Goal: Contribute content

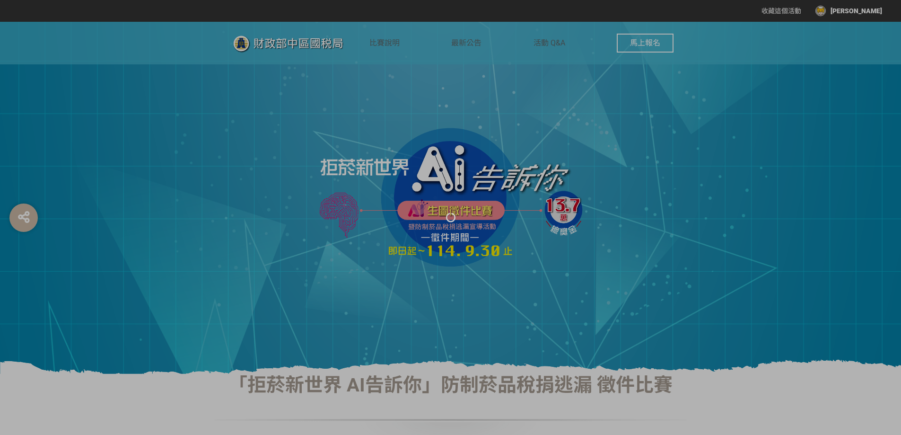
select select "獎金獵人網站"
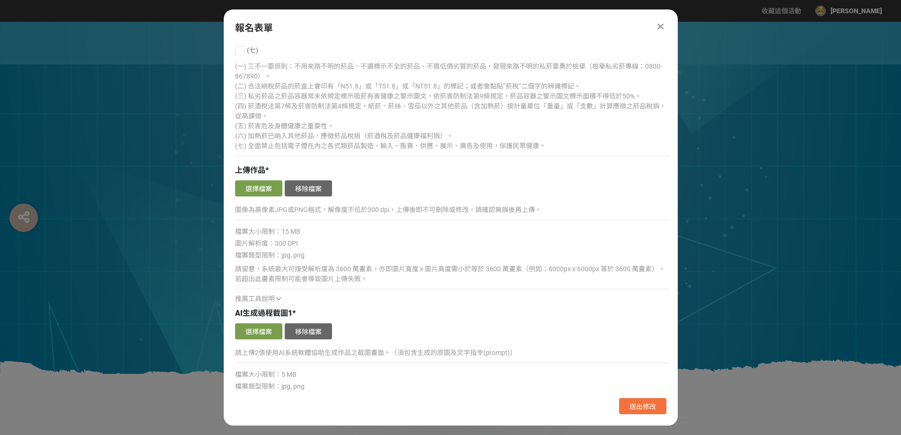
scroll to position [630, 0]
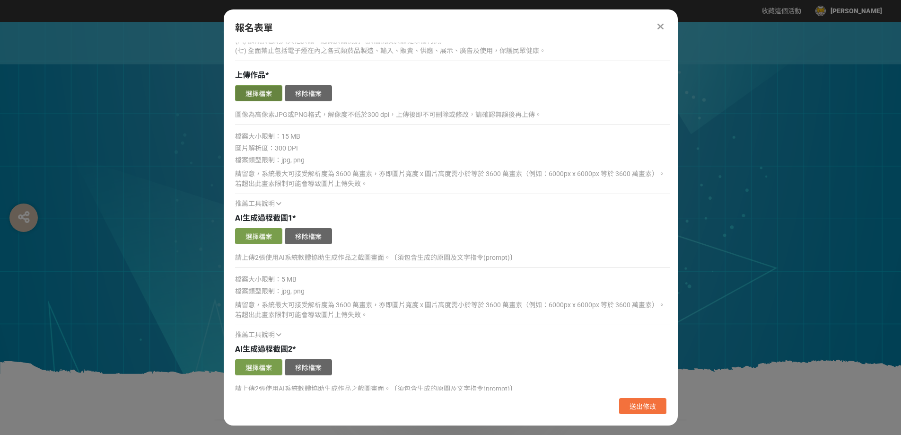
click at [253, 93] on button "選擇檔案" at bounding box center [258, 93] width 47 height 16
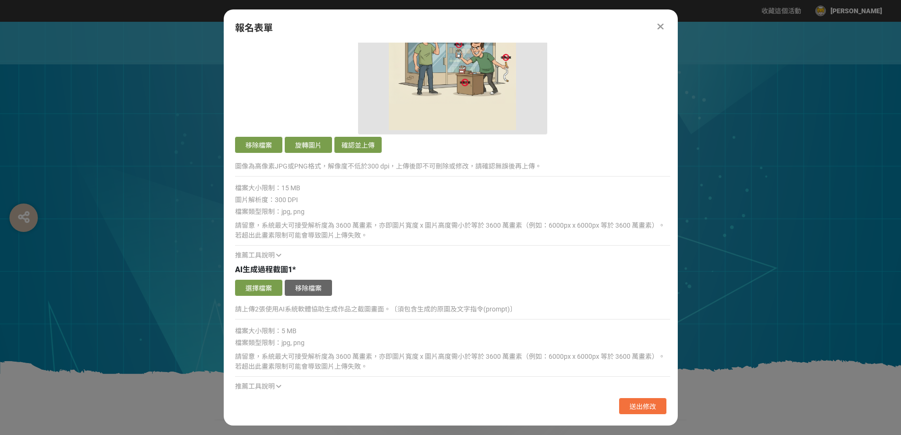
scroll to position [757, 0]
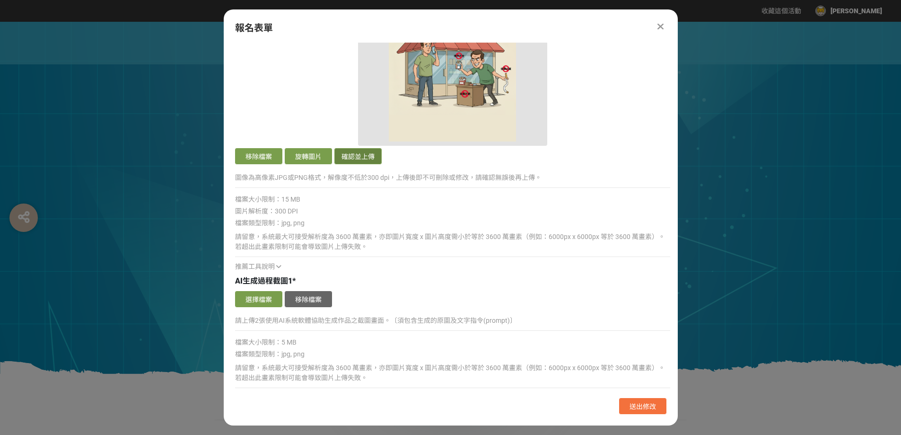
click at [358, 164] on button "確認並上傳" at bounding box center [357, 156] width 47 height 16
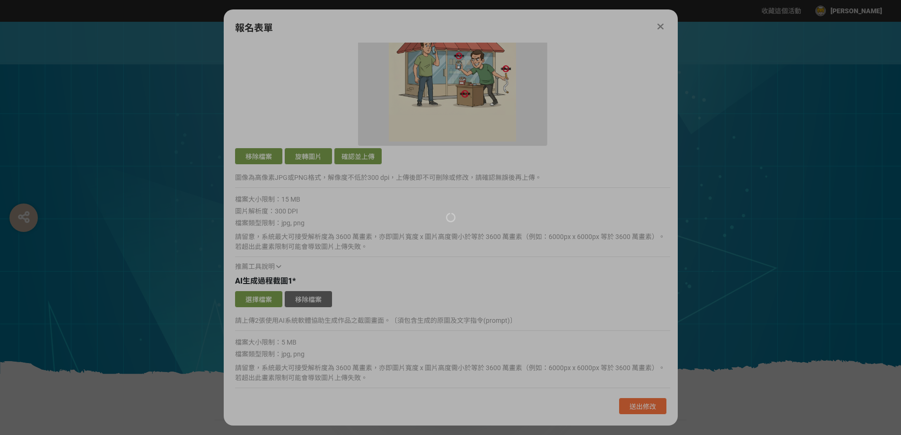
scroll to position [567, 0]
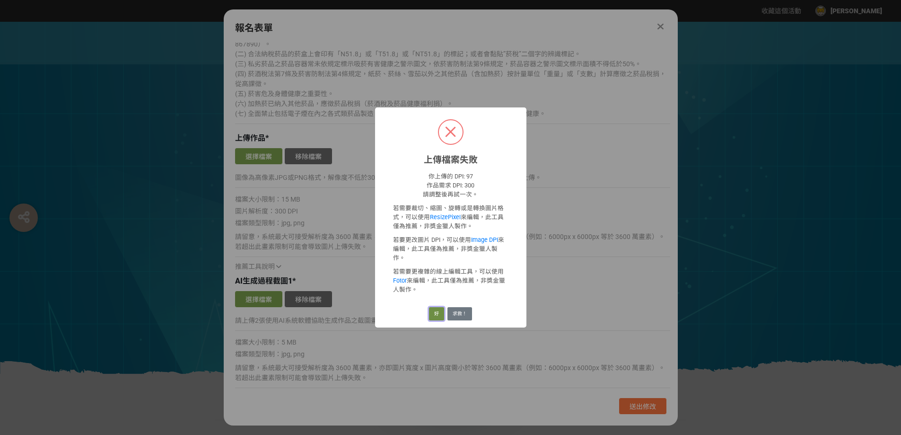
click at [436, 307] on button "好" at bounding box center [436, 313] width 15 height 13
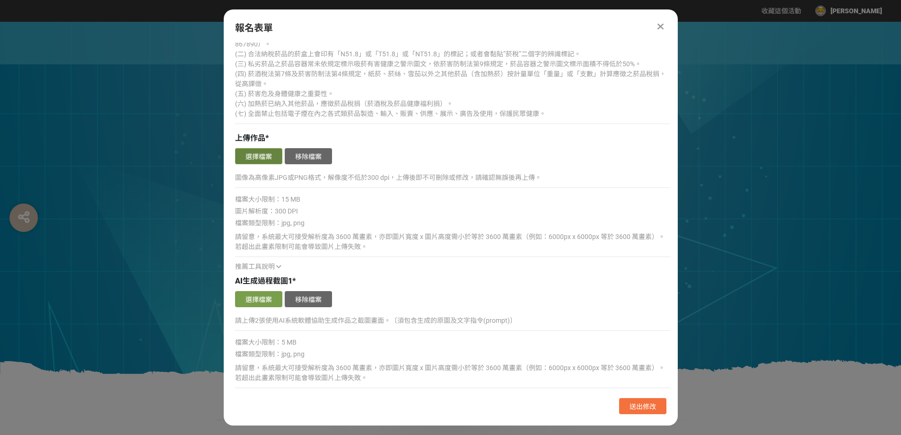
click at [264, 161] on button "選擇檔案" at bounding box center [258, 156] width 47 height 16
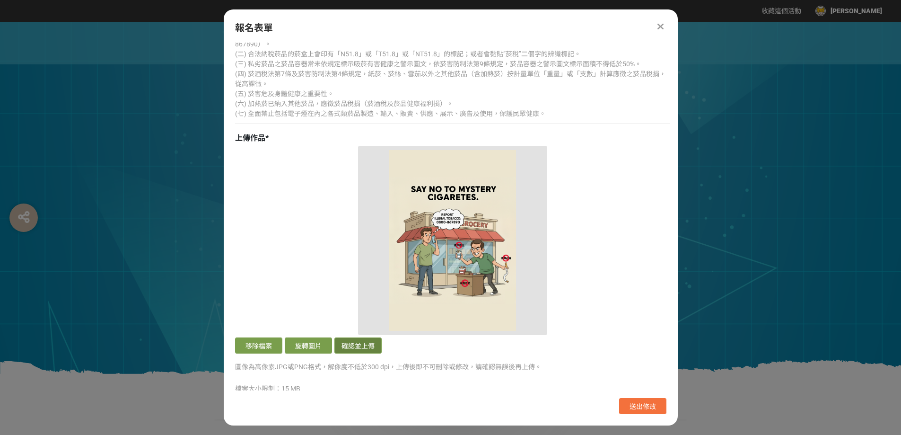
click at [362, 345] on button "確認並上傳" at bounding box center [357, 345] width 47 height 16
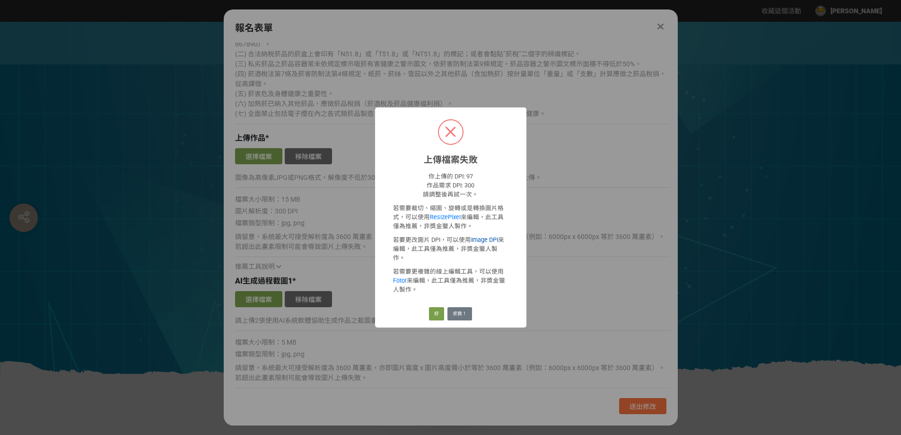
click at [478, 243] on link "Image DPI" at bounding box center [484, 239] width 27 height 7
click at [438, 311] on button "好" at bounding box center [436, 313] width 15 height 13
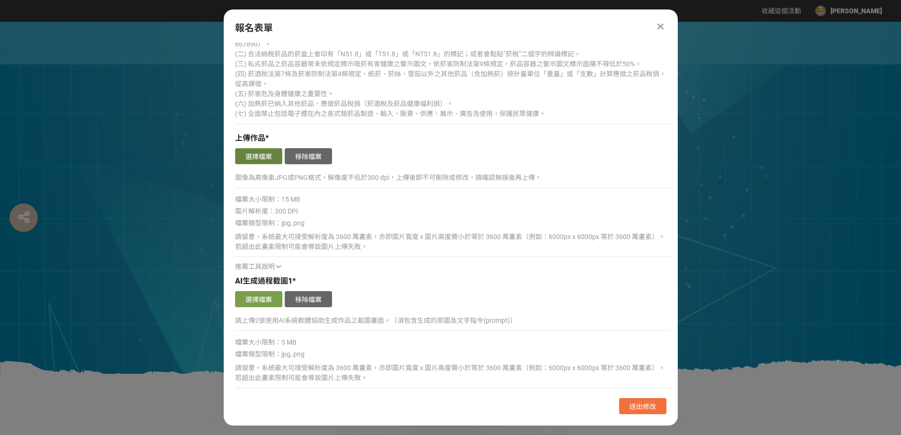
click at [273, 155] on button "選擇檔案" at bounding box center [258, 156] width 47 height 16
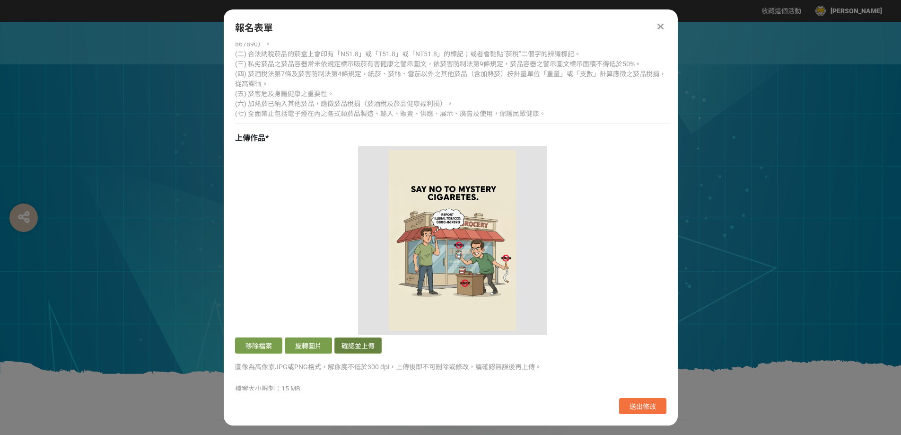
click at [348, 341] on button "確認並上傳" at bounding box center [357, 345] width 47 height 16
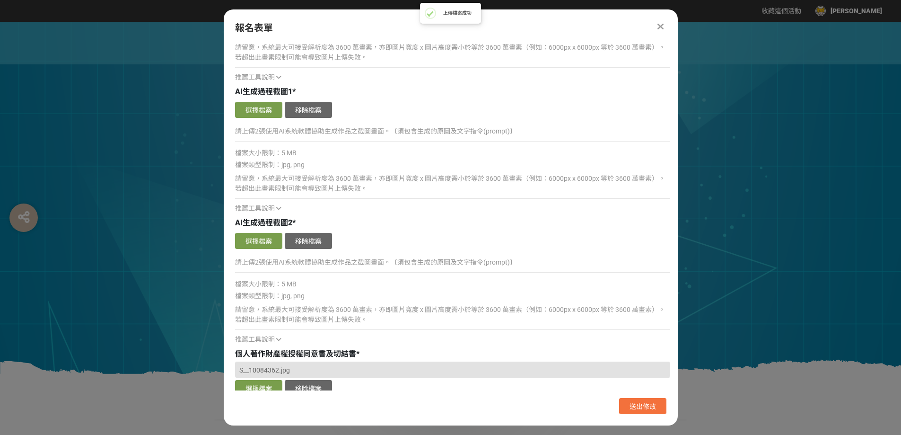
scroll to position [1039, 0]
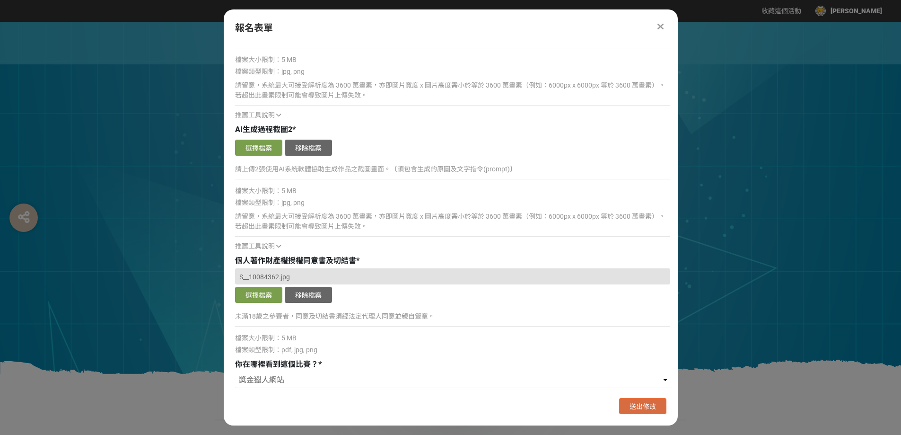
click at [642, 408] on span "送出修改" at bounding box center [642, 406] width 26 height 8
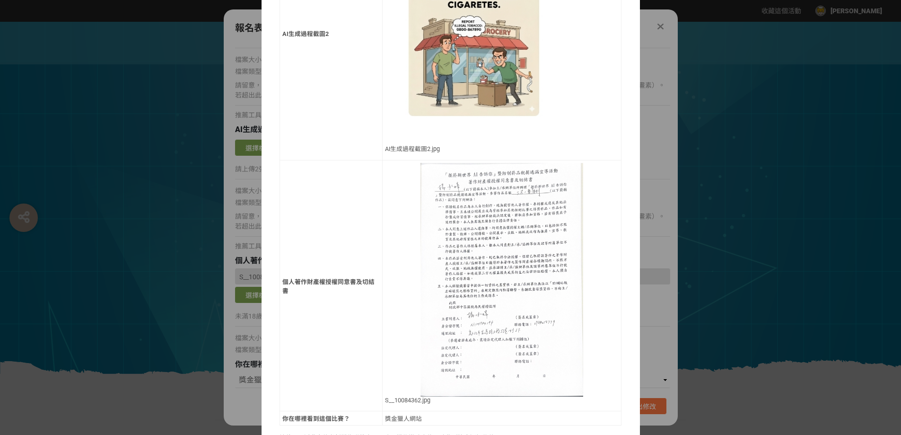
scroll to position [847, 0]
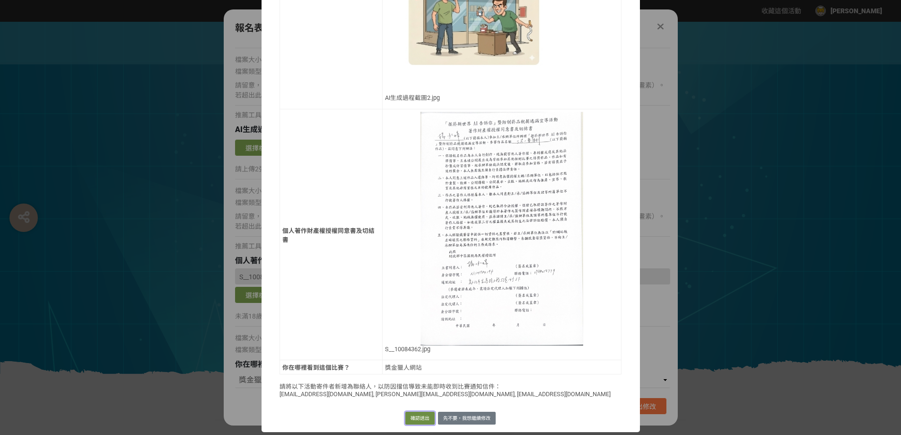
click at [410, 418] on button "確認送出" at bounding box center [419, 417] width 29 height 13
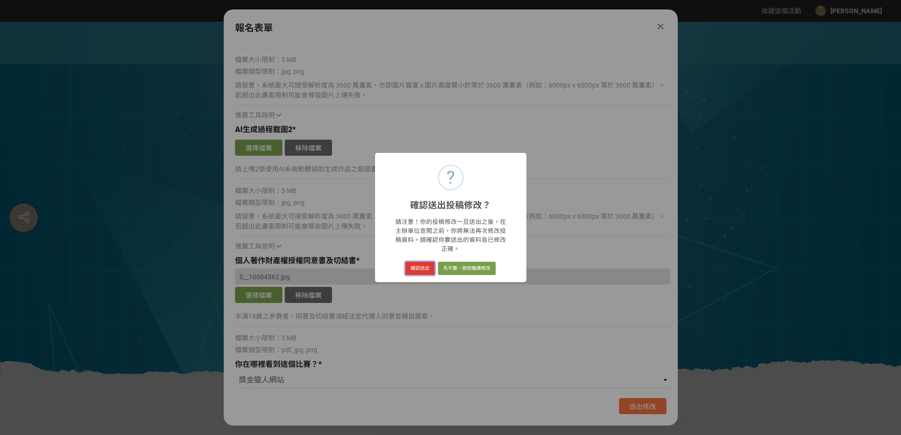
click at [420, 263] on button "確認送出" at bounding box center [419, 267] width 29 height 13
